Goal: Task Accomplishment & Management: Manage account settings

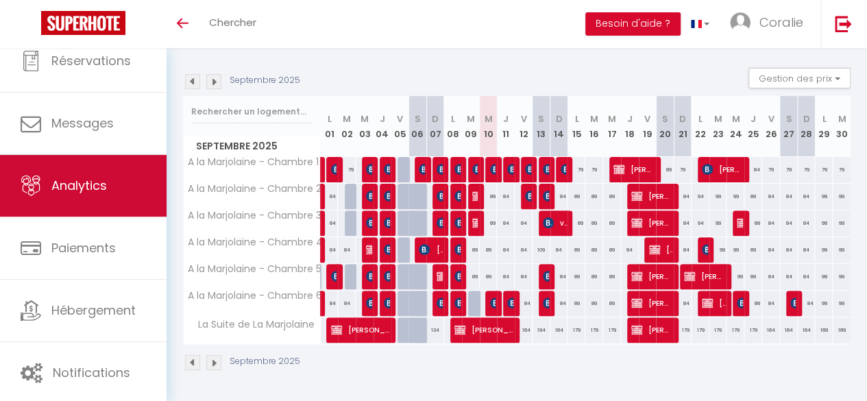
click at [96, 191] on span "Analytics" at bounding box center [79, 185] width 56 height 17
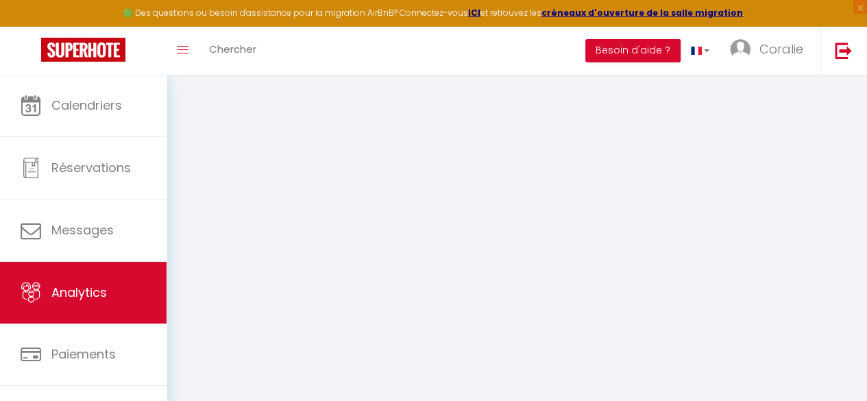
select select "2025"
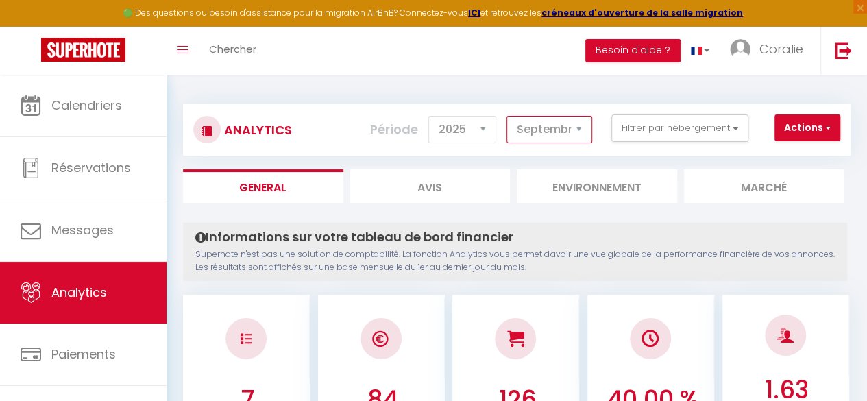
click at [532, 125] on select "Janvier Février Mars Avril Mai Juin Juillet Août Septembre Octobre Novembre Déc…" at bounding box center [550, 129] width 86 height 27
select select "10"
click at [508, 116] on select "Janvier Février Mars Avril Mai Juin Juillet Août Septembre Octobre Novembre Déc…" at bounding box center [550, 129] width 86 height 27
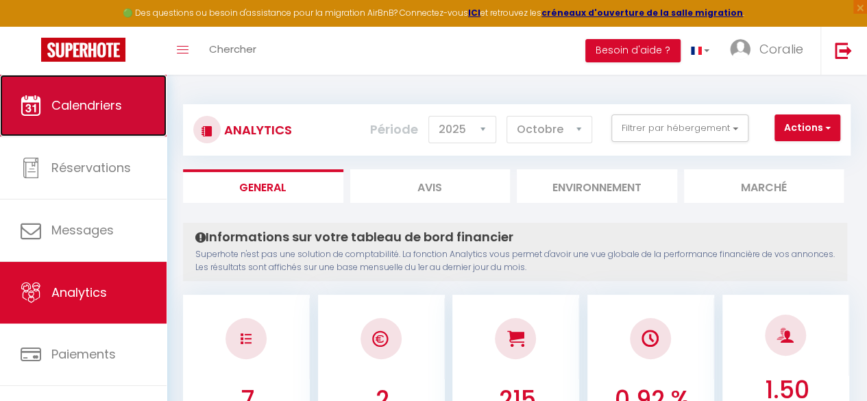
click at [144, 125] on link "Calendriers" at bounding box center [83, 106] width 167 height 62
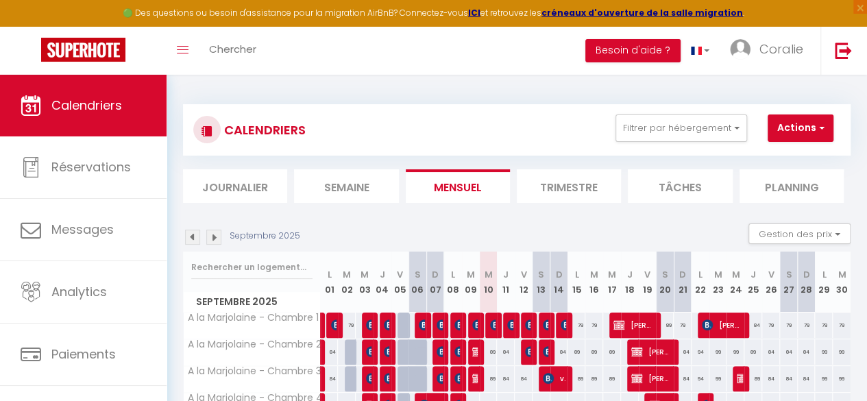
click at [217, 232] on img at bounding box center [213, 237] width 15 height 15
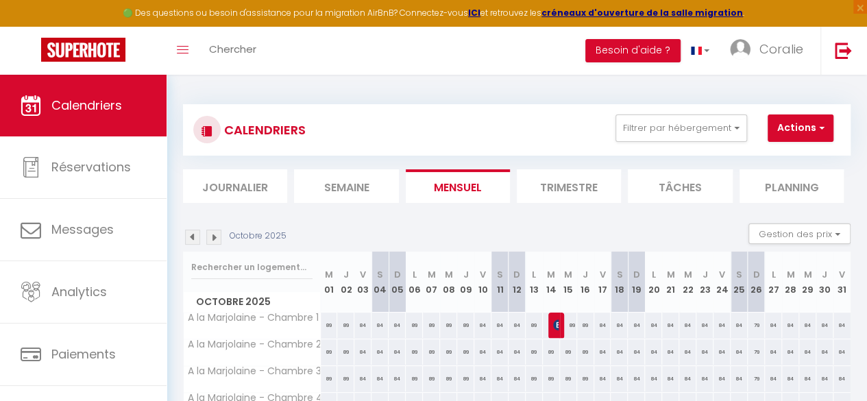
scroll to position [163, 0]
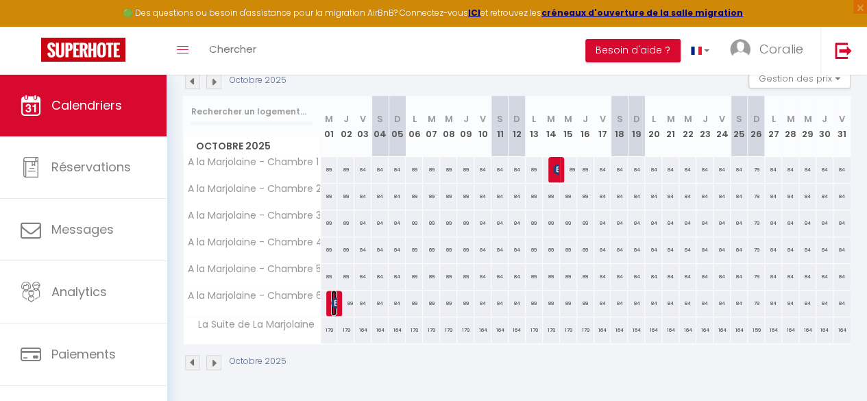
click at [331, 298] on img at bounding box center [336, 303] width 11 height 11
select select "OK"
select select "KO"
select select "0"
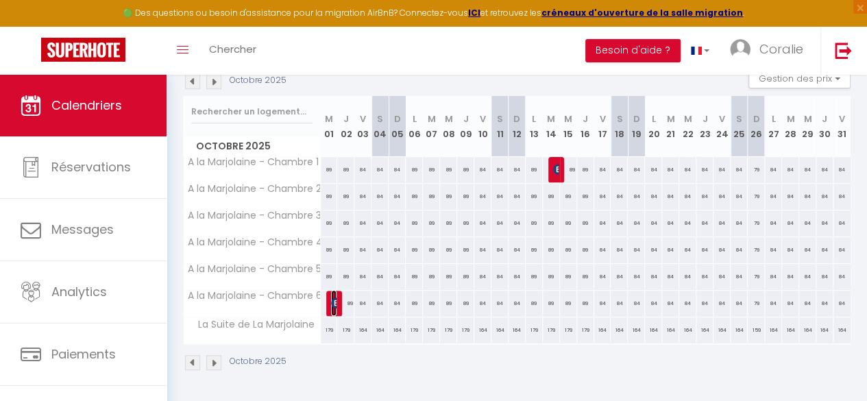
select select "1"
select select
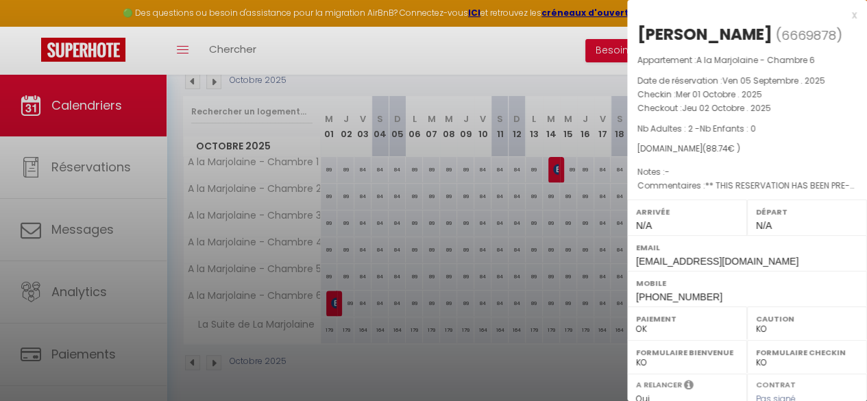
click at [841, 19] on div "x" at bounding box center [742, 15] width 230 height 16
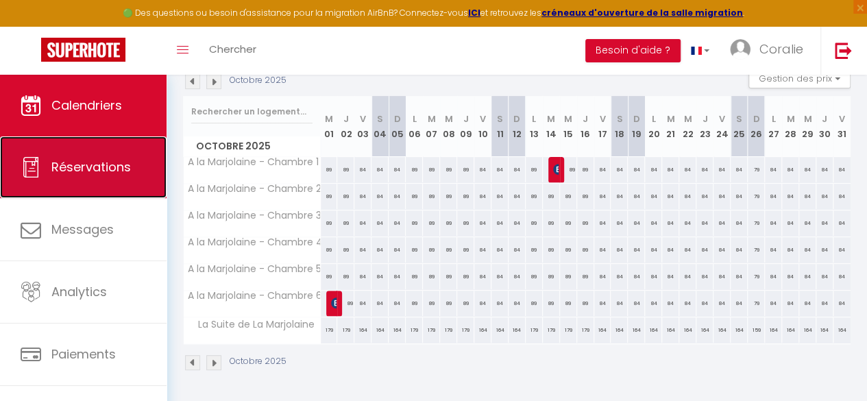
click at [67, 167] on span "Réservations" at bounding box center [91, 166] width 80 height 17
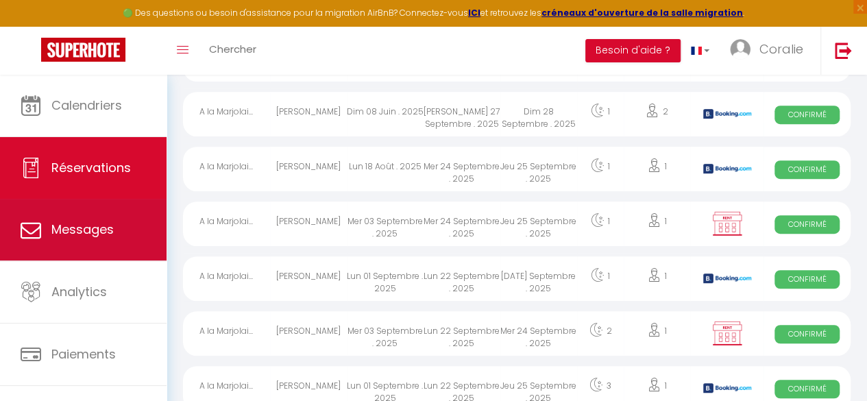
scroll to position [858, 0]
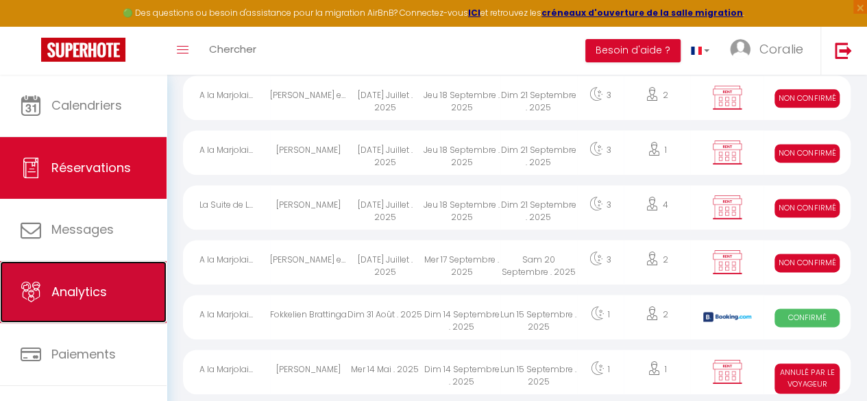
click at [88, 291] on span "Analytics" at bounding box center [79, 291] width 56 height 17
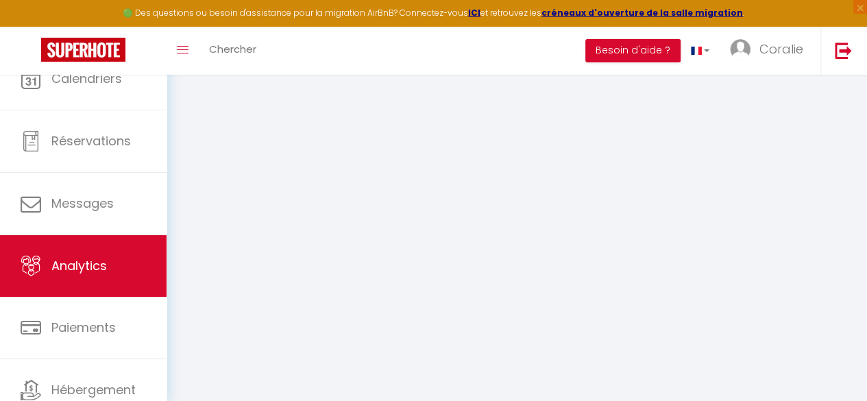
select select "2025"
select select "9"
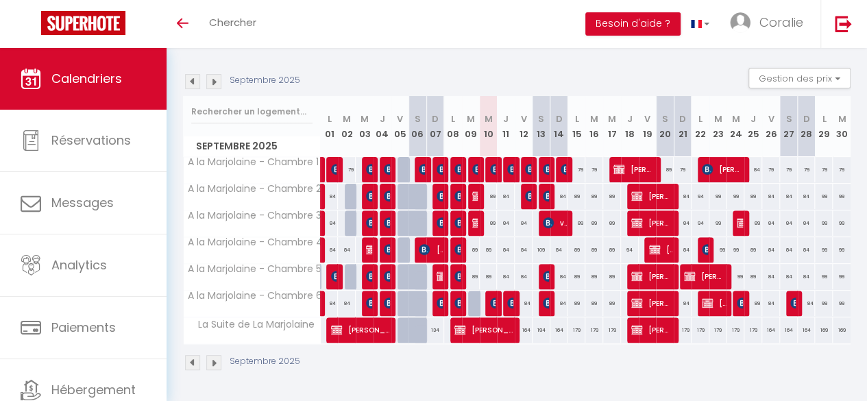
click at [404, 212] on div at bounding box center [407, 223] width 18 height 26
type input "89"
type input "Ven 05 Septembre 2025"
type input "Sam 06 Septembre 2025"
